Goal: Information Seeking & Learning: Learn about a topic

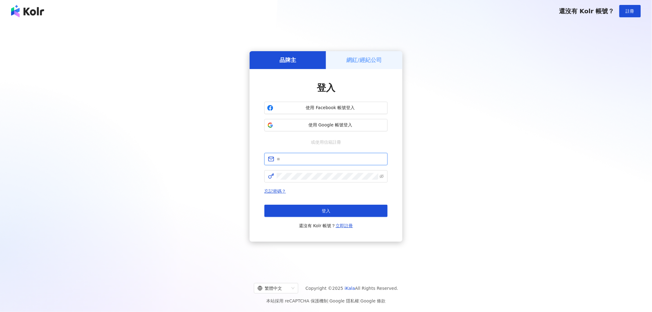
click at [340, 158] on input "text" at bounding box center [330, 159] width 107 height 7
type input "**********"
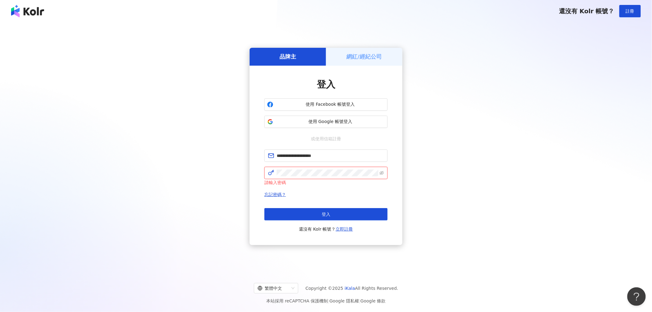
click button "登入" at bounding box center [325, 214] width 123 height 12
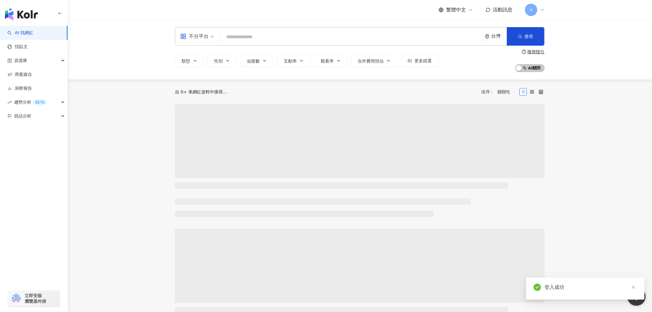
click at [283, 28] on div "不分平台 台灣 搜尋" at bounding box center [360, 36] width 370 height 18
click at [286, 36] on input "search" at bounding box center [351, 37] width 257 height 12
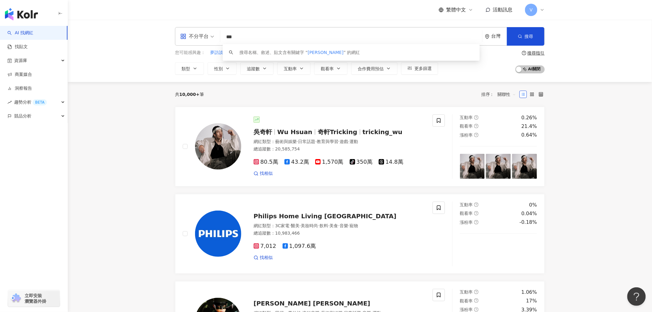
type input "**"
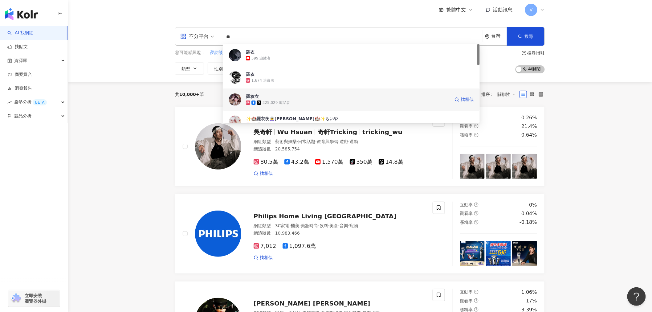
click at [284, 100] on div "325,029 追蹤者" at bounding box center [276, 102] width 27 height 5
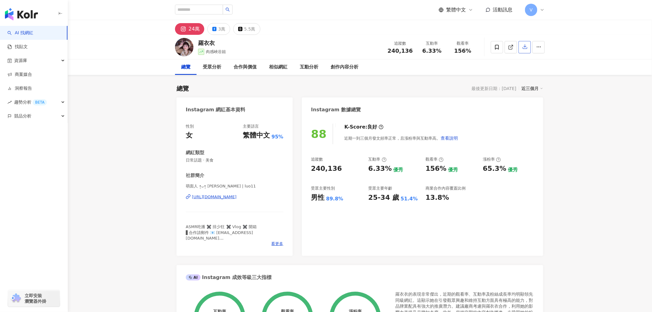
click at [525, 48] on icon "button" at bounding box center [525, 47] width 6 height 6
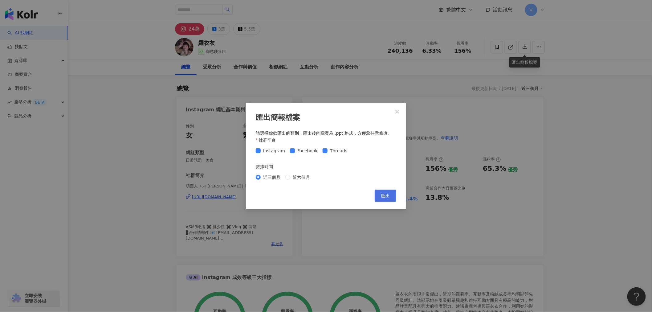
click at [383, 197] on span "匯出" at bounding box center [385, 195] width 9 height 5
click at [398, 107] on button "Close" at bounding box center [397, 111] width 12 height 12
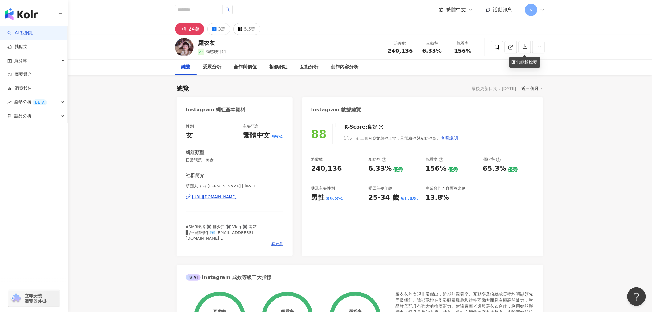
click at [237, 197] on div "[URL][DOMAIN_NAME]" at bounding box center [214, 197] width 45 height 6
